Goal: Transaction & Acquisition: Download file/media

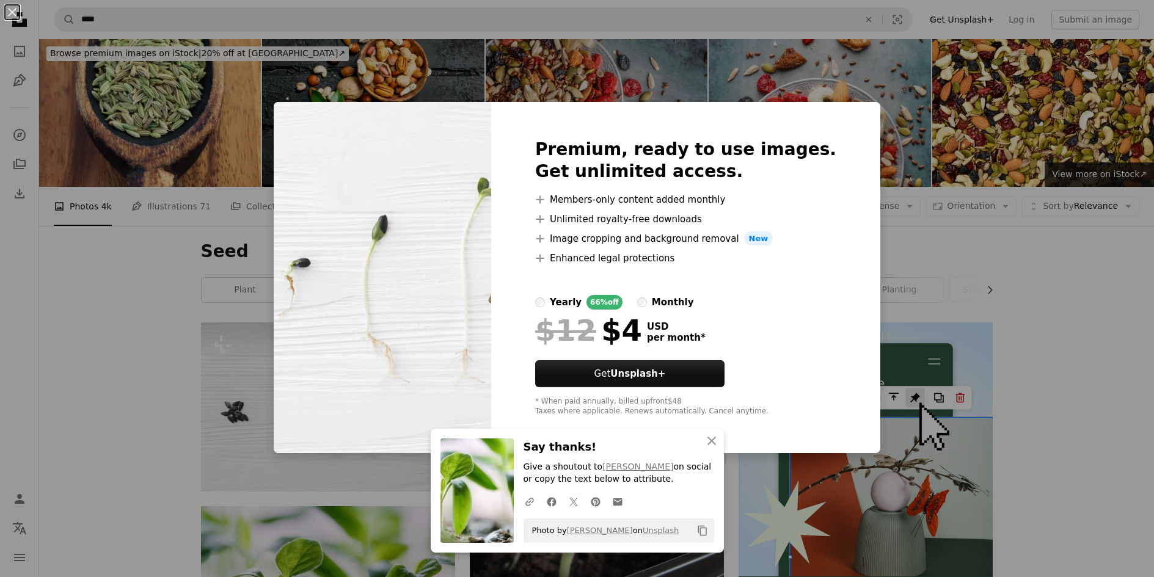
scroll to position [244, 0]
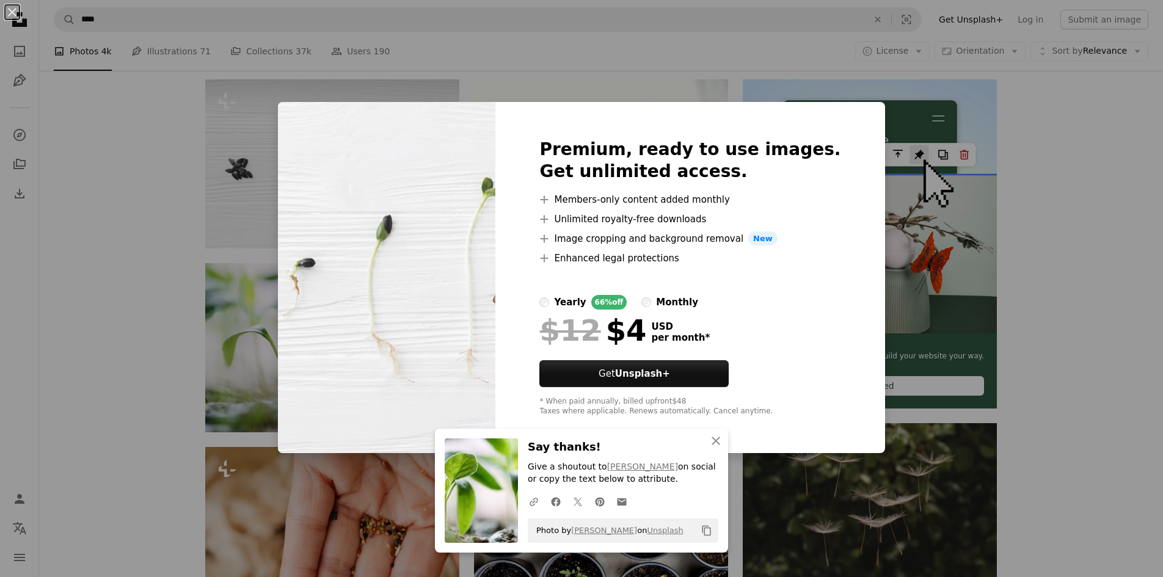
click at [729, 100] on div "An X shape Premium, ready to use images. Get unlimited access. A plus sign Memb…" at bounding box center [581, 288] width 1163 height 577
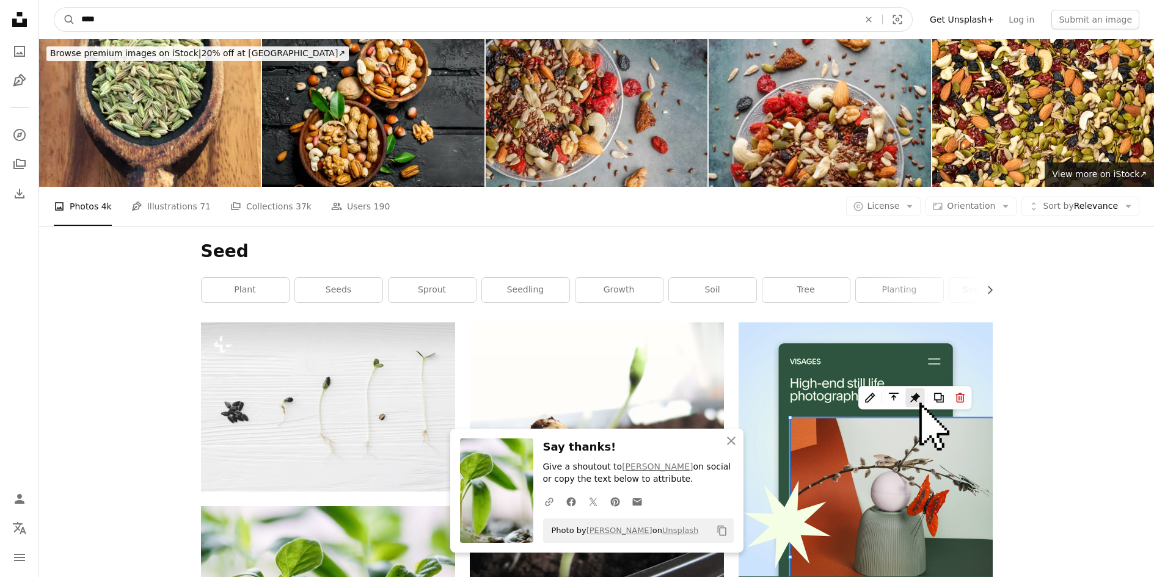
drag, startPoint x: 189, startPoint y: 12, endPoint x: 6, endPoint y: -15, distance: 185.3
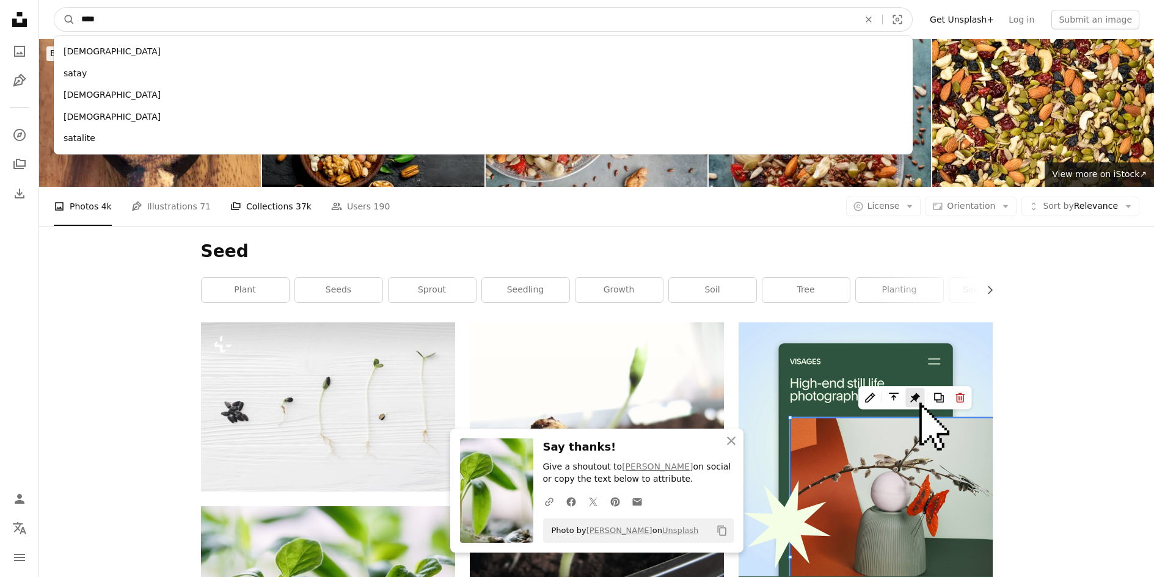
type input "*****"
click button "A magnifying glass" at bounding box center [64, 19] width 21 height 23
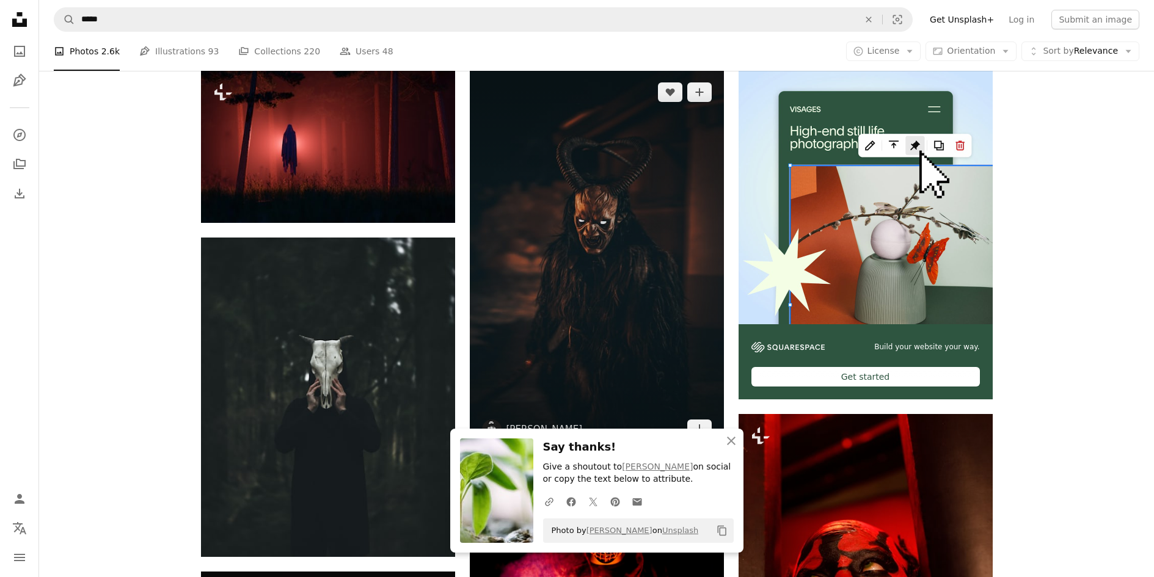
scroll to position [305, 0]
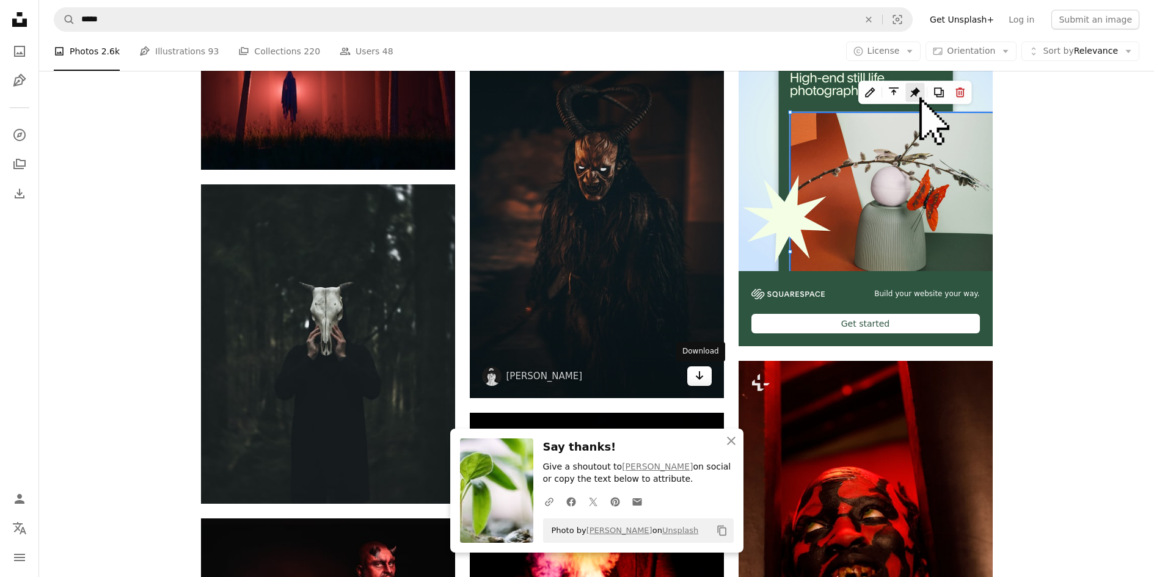
click at [699, 379] on icon "Download" at bounding box center [699, 375] width 8 height 9
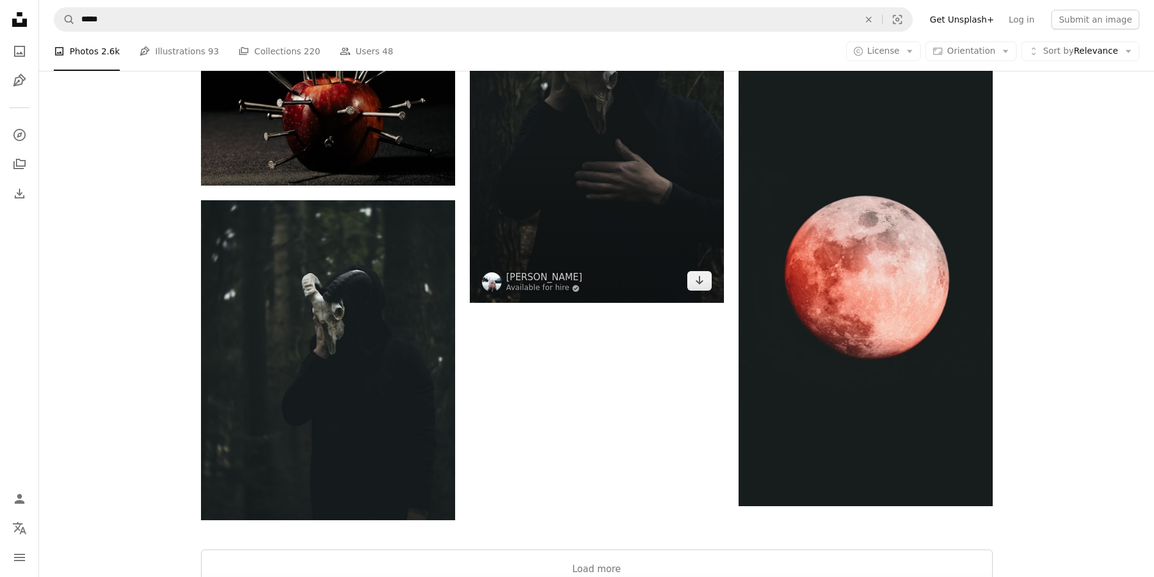
scroll to position [1894, 0]
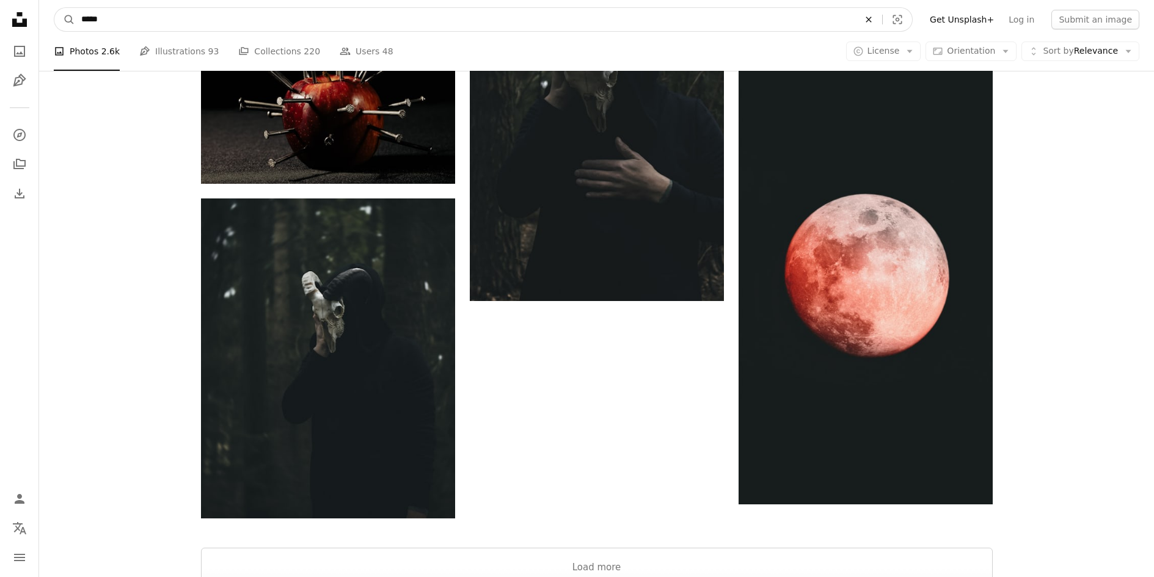
click at [882, 21] on icon "An X shape" at bounding box center [868, 20] width 27 height 10
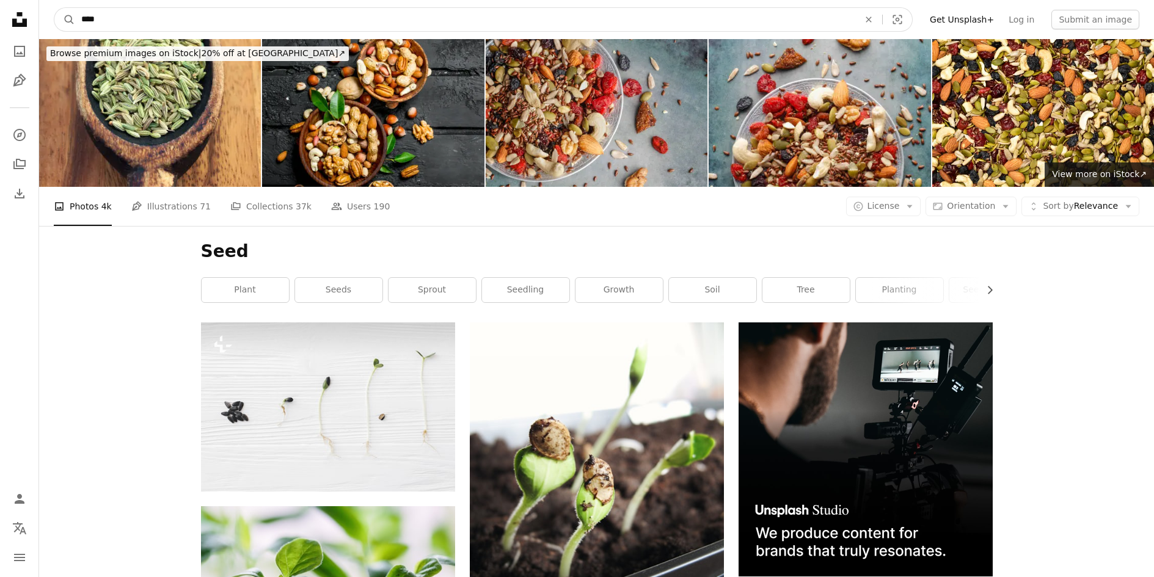
click at [180, 21] on input "****" at bounding box center [465, 19] width 780 height 23
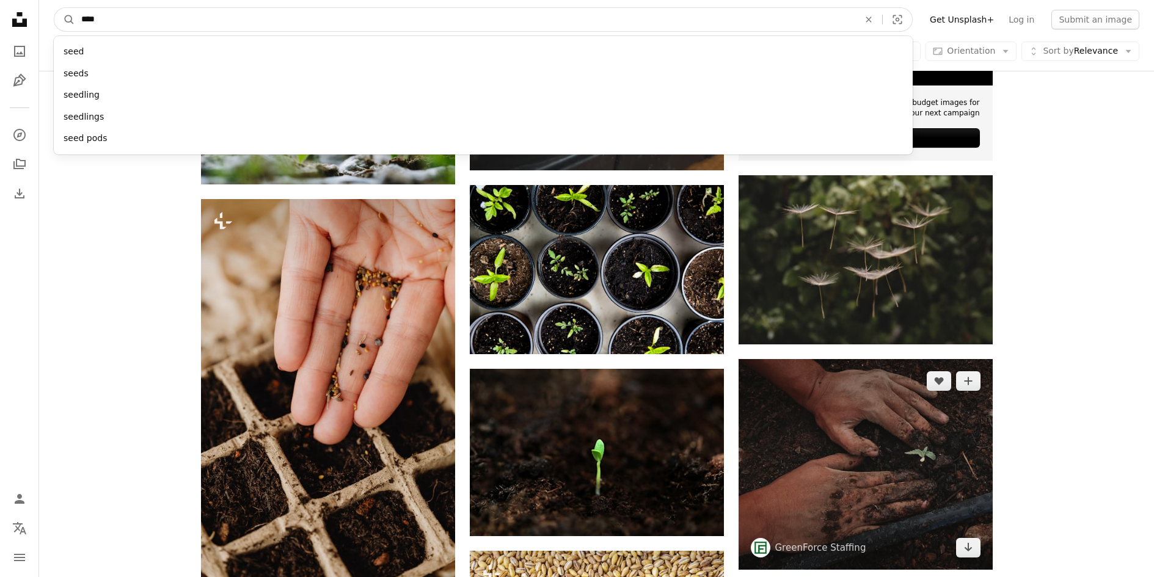
scroll to position [489, 0]
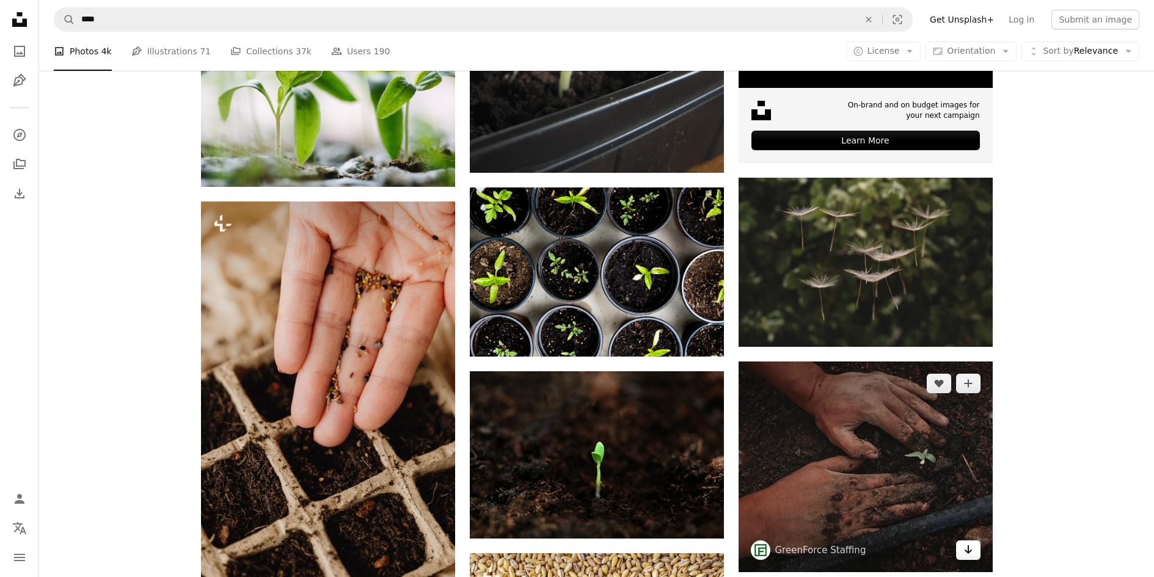
click at [974, 553] on link "Arrow pointing down" at bounding box center [968, 551] width 24 height 20
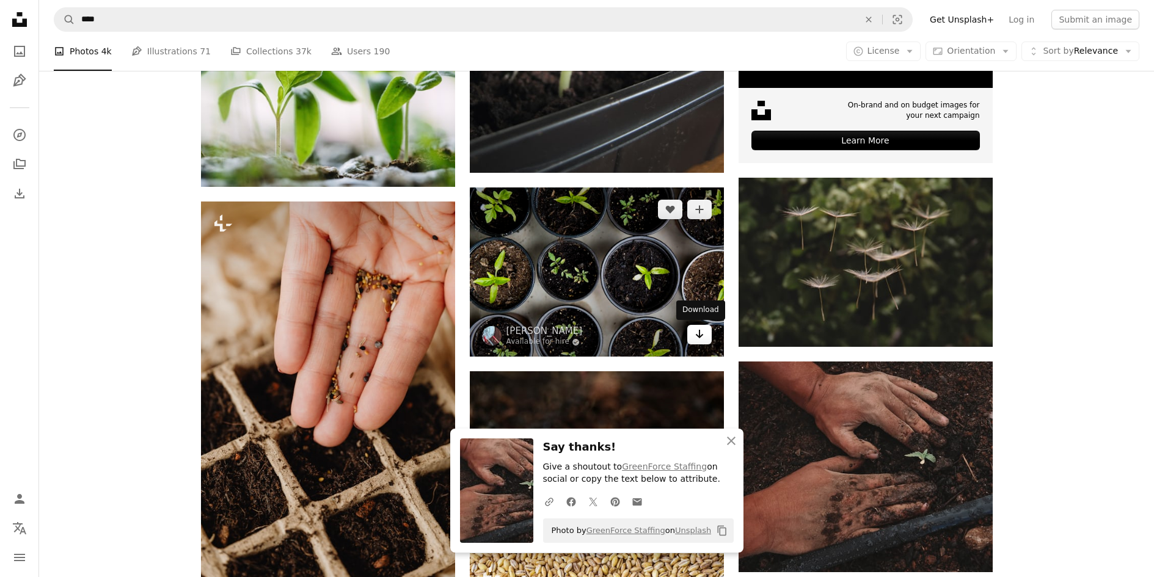
click at [704, 338] on icon "Arrow pointing down" at bounding box center [700, 334] width 10 height 15
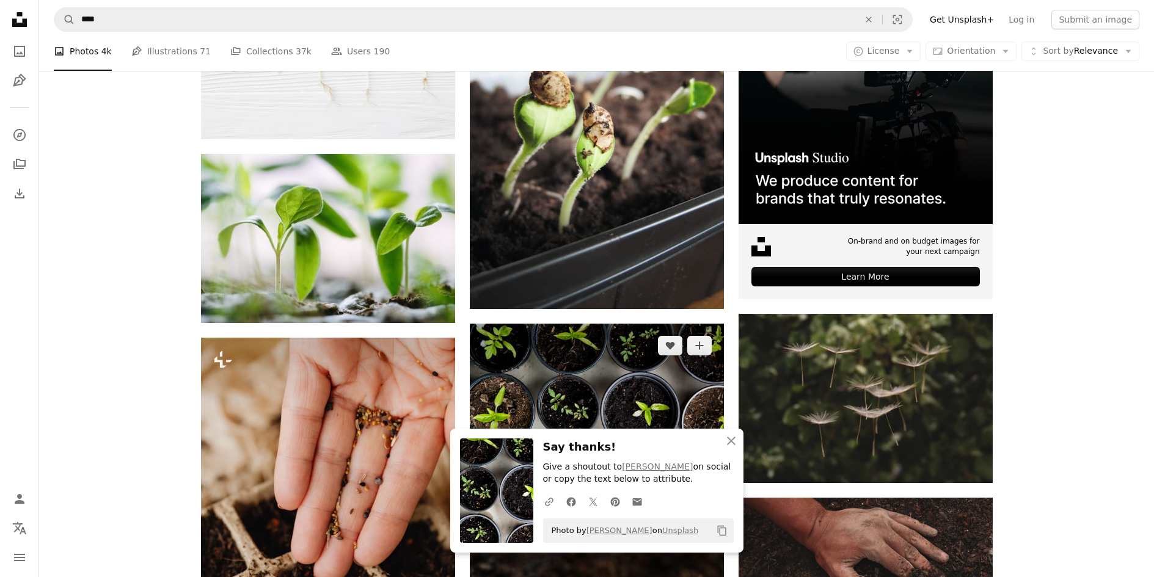
scroll to position [367, 0]
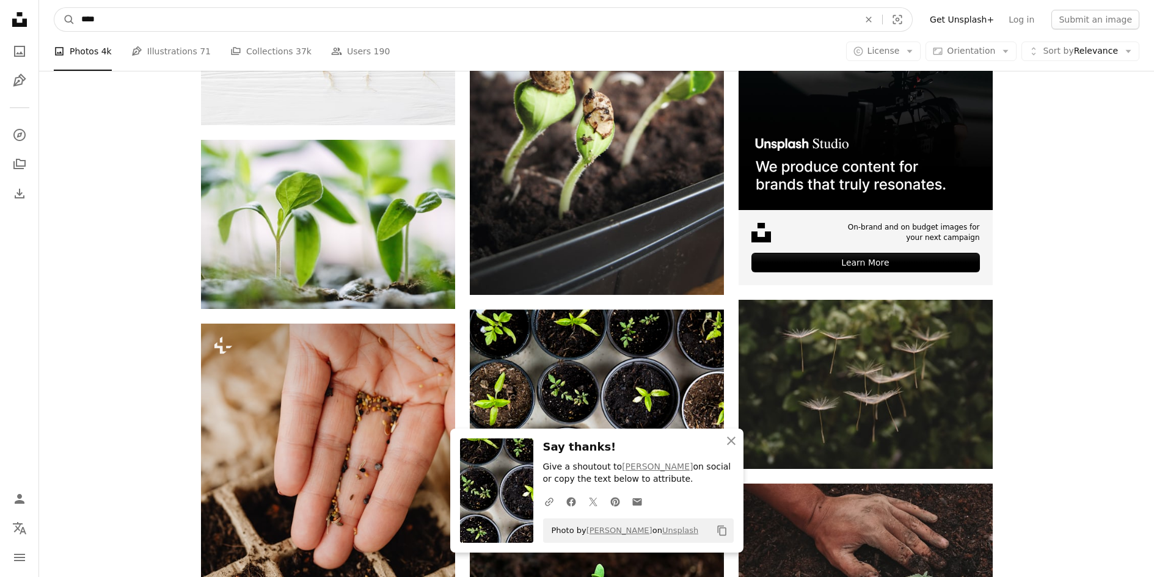
click at [368, 16] on input "****" at bounding box center [465, 19] width 780 height 23
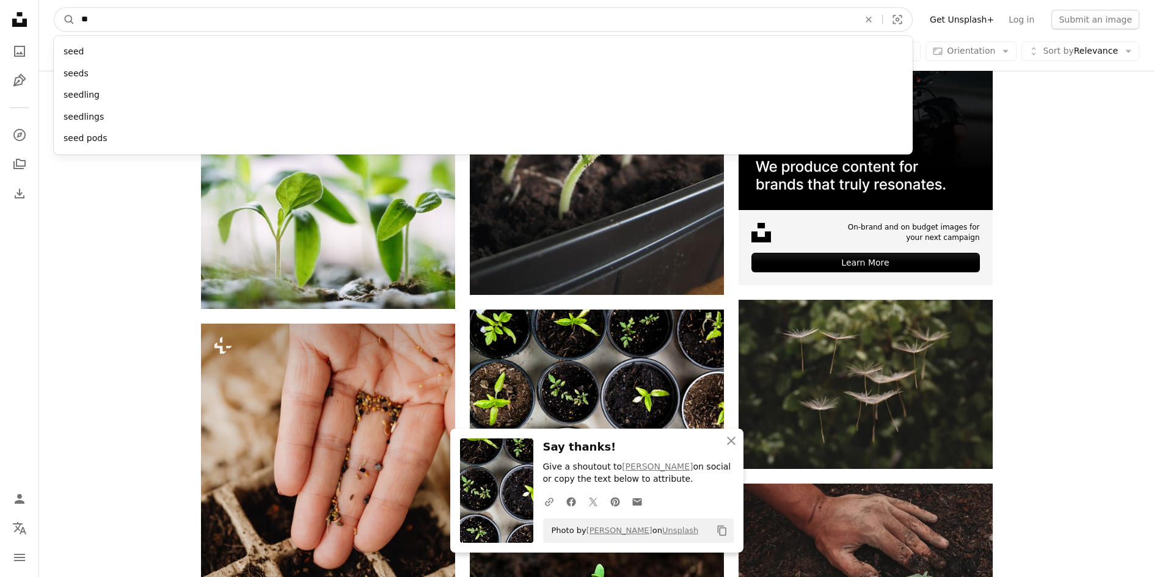
type input "*"
type input "*******"
click button "A magnifying glass" at bounding box center [64, 19] width 21 height 23
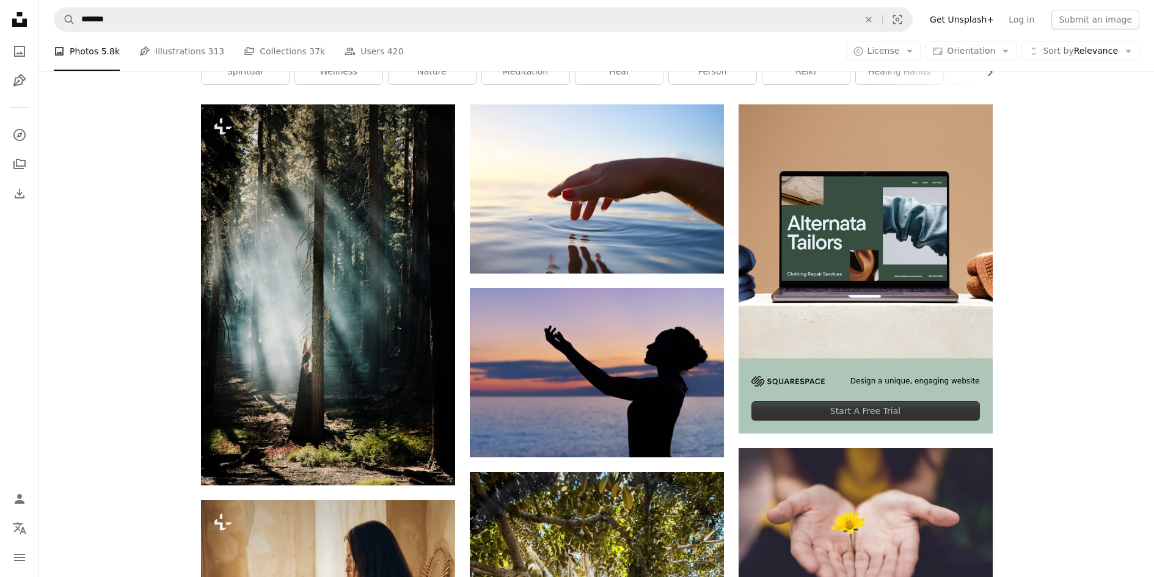
scroll to position [183, 0]
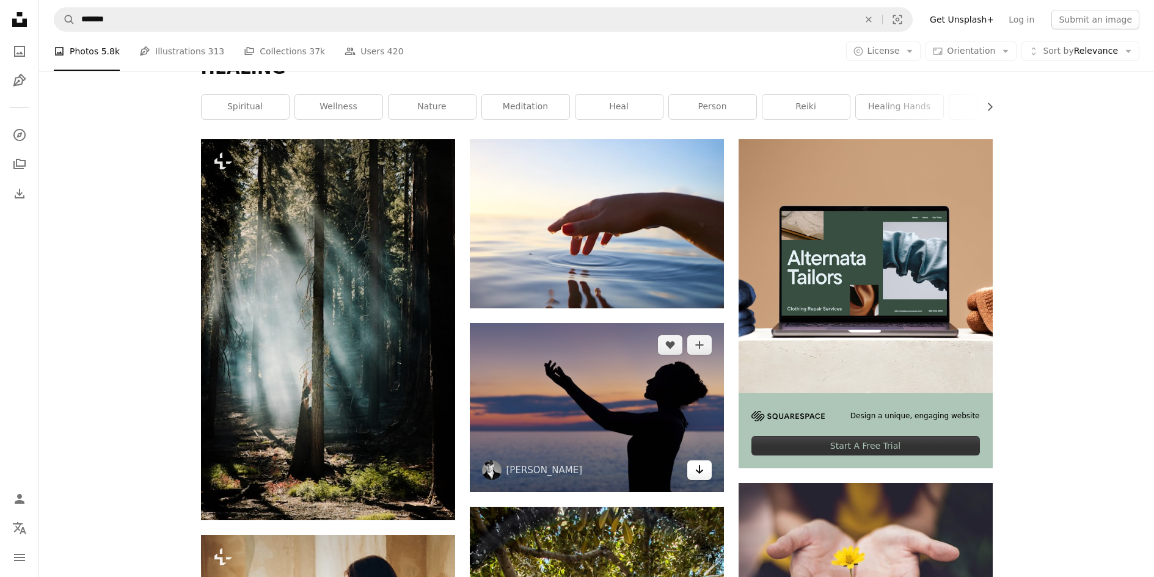
click at [696, 468] on icon "Arrow pointing down" at bounding box center [700, 469] width 10 height 15
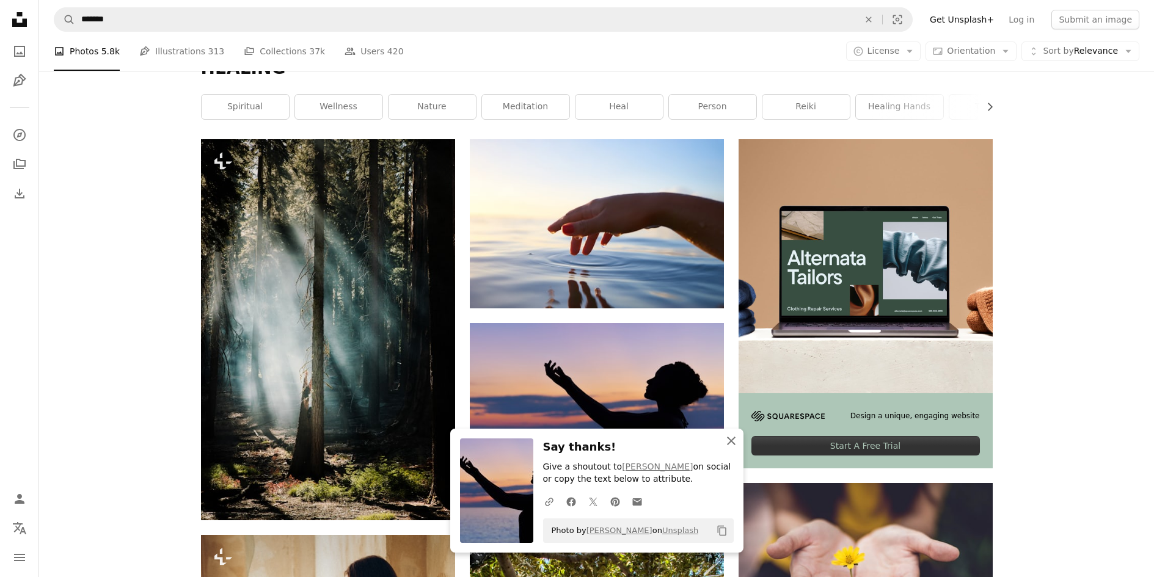
click at [735, 442] on icon "An X shape" at bounding box center [731, 441] width 15 height 15
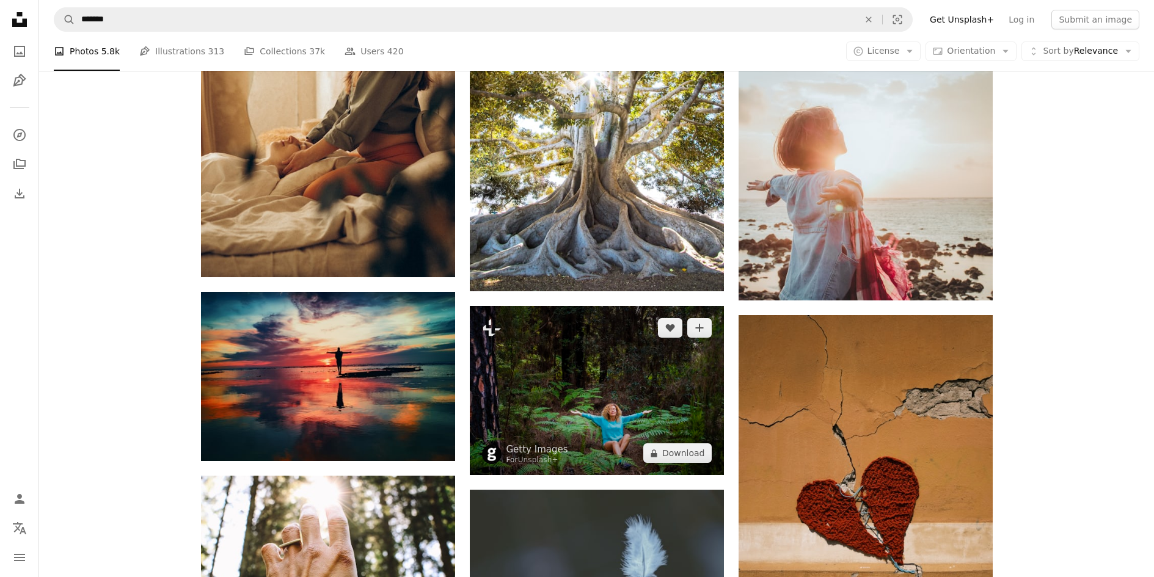
scroll to position [794, 0]
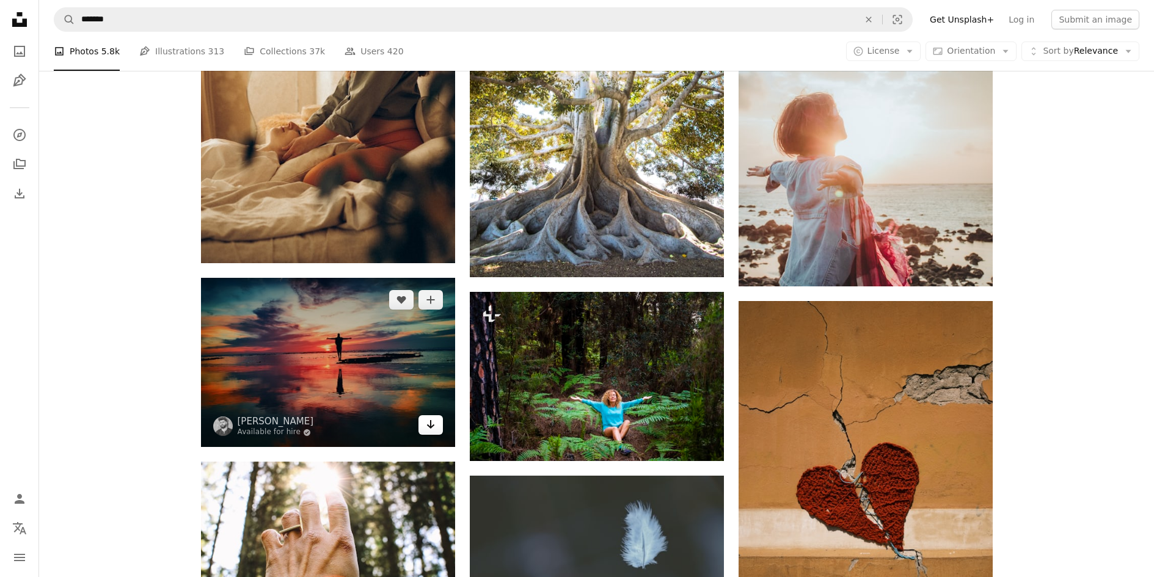
click at [431, 426] on icon "Arrow pointing down" at bounding box center [431, 424] width 10 height 15
